Goal: Transaction & Acquisition: Register for event/course

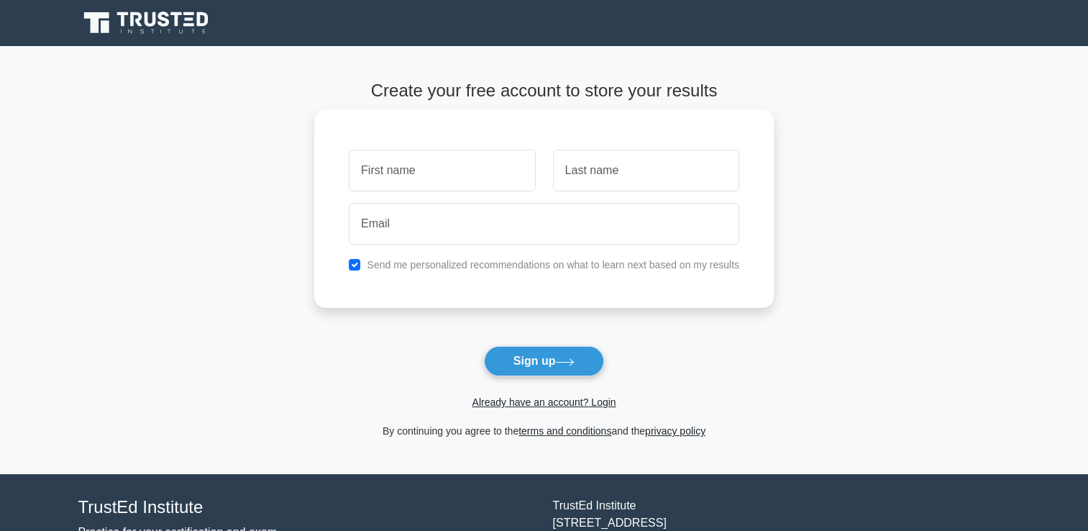
click at [406, 167] on input "text" at bounding box center [442, 171] width 186 height 42
type input "[PERSON_NAME]"
type input "Ashiley"
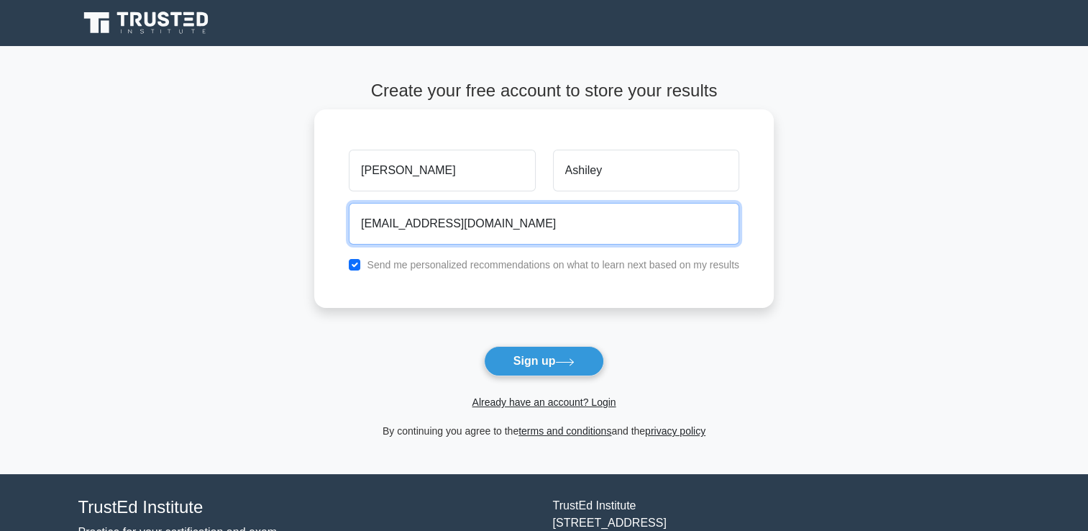
click at [495, 232] on input "[EMAIL_ADDRESS][DOMAIN_NAME]" at bounding box center [544, 224] width 391 height 42
type input "S"
type input "A"
type input "[EMAIL_ADDRESS][DOMAIN_NAME]"
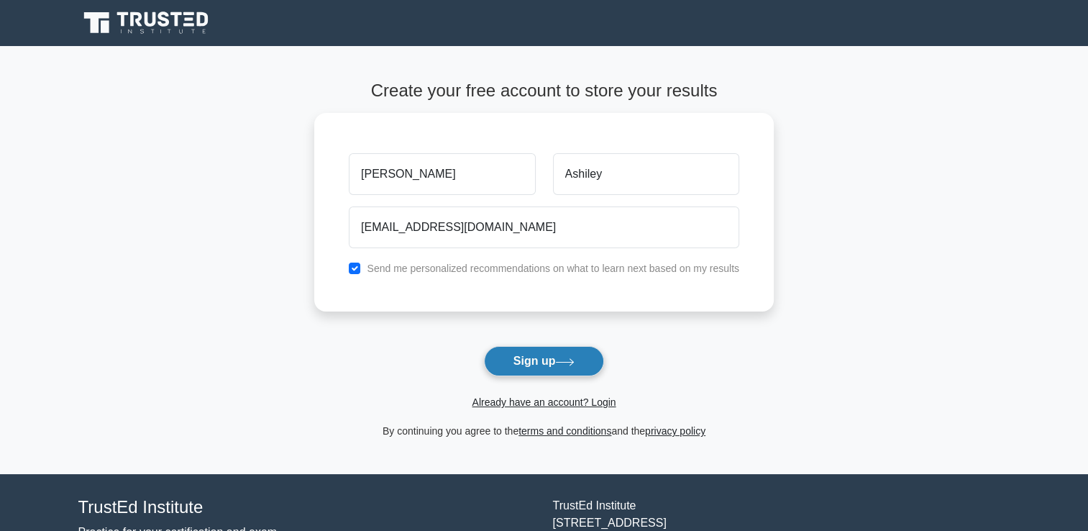
click at [514, 355] on button "Sign up" at bounding box center [544, 361] width 121 height 30
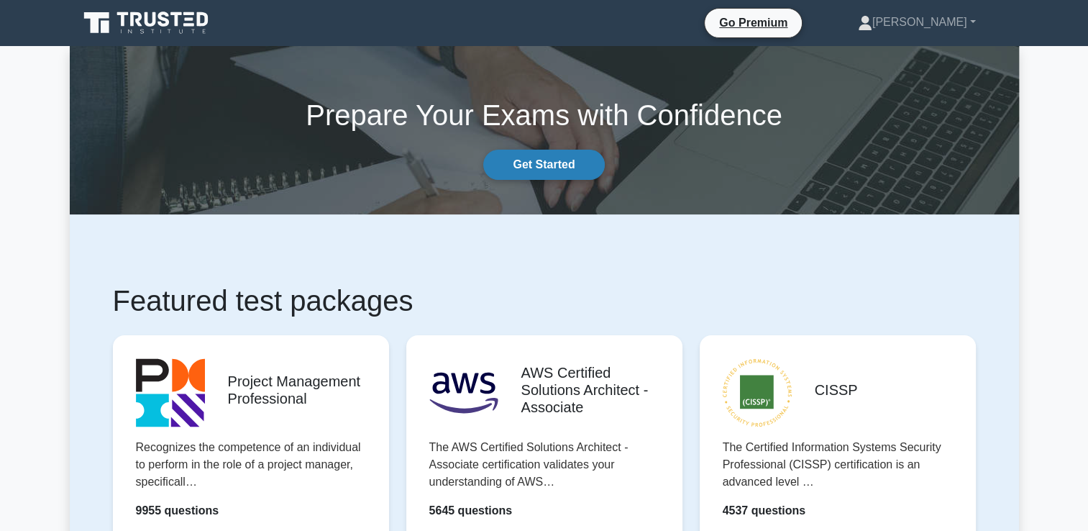
click at [546, 168] on link "Get Started" at bounding box center [543, 165] width 121 height 30
